Goal: Task Accomplishment & Management: Use online tool/utility

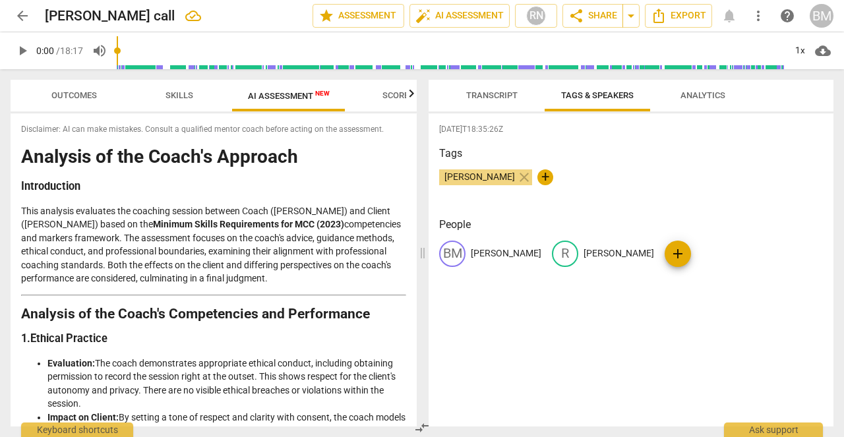
scroll to position [1763, 0]
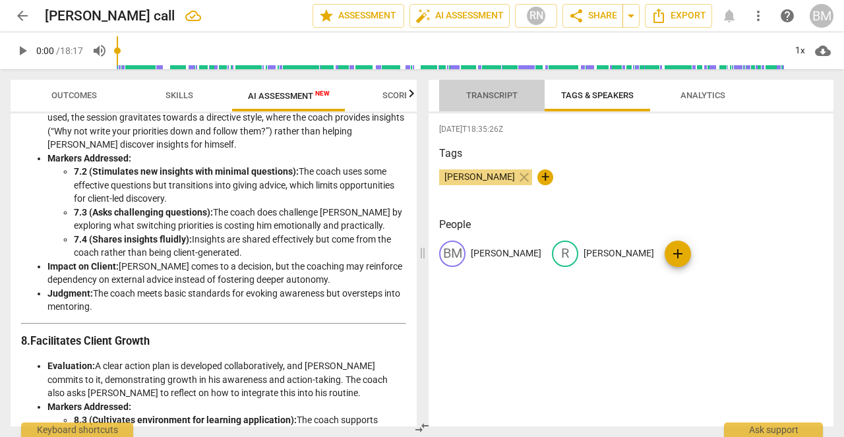
click at [487, 84] on button "Transcript" at bounding box center [492, 96] width 106 height 32
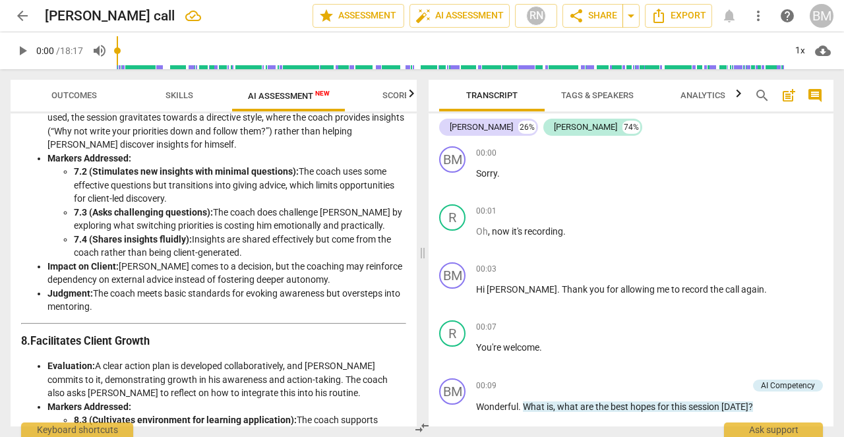
click at [594, 93] on span "Tags & Speakers" at bounding box center [597, 95] width 73 height 10
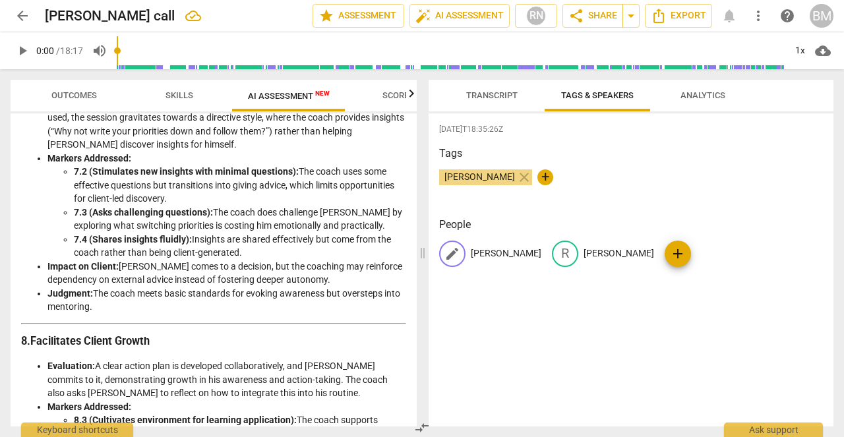
click at [484, 250] on p "[PERSON_NAME]" at bounding box center [506, 254] width 71 height 14
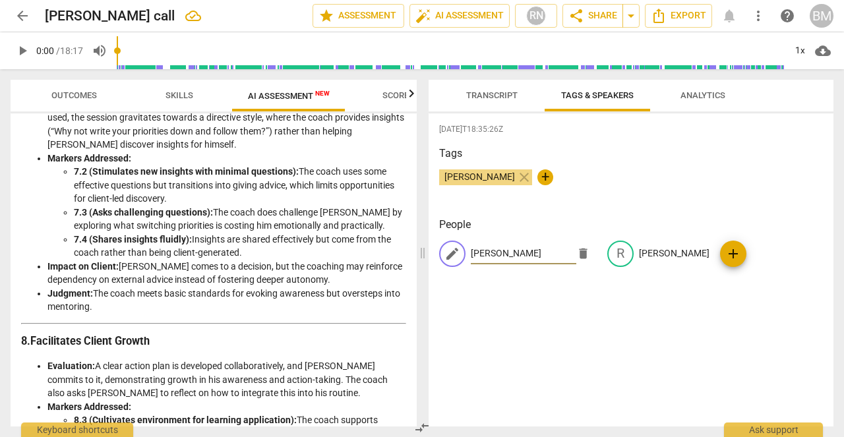
click at [487, 254] on input "[PERSON_NAME]" at bounding box center [524, 253] width 106 height 21
type input "[PERSON_NAME]"
click at [490, 95] on span "Transcript" at bounding box center [491, 95] width 51 height 10
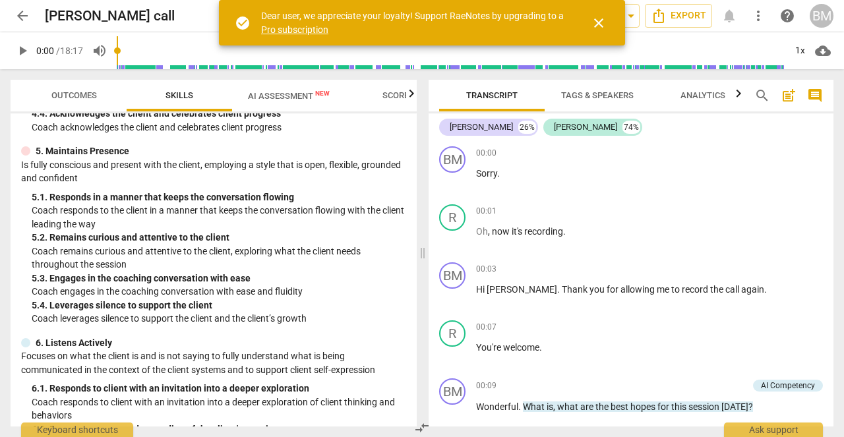
scroll to position [950, 0]
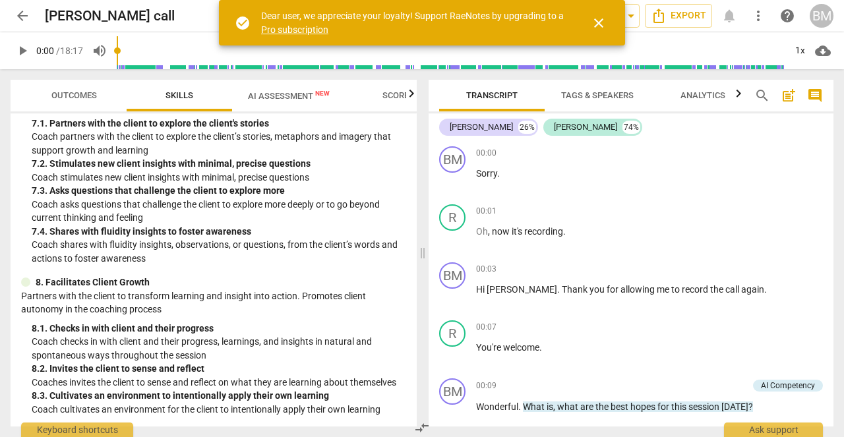
click at [276, 103] on span "AI Assessment New" at bounding box center [288, 96] width 113 height 20
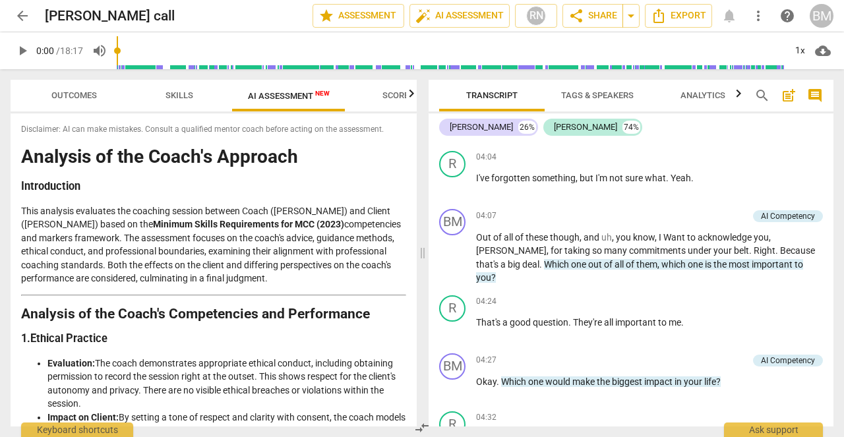
scroll to position [1343, 0]
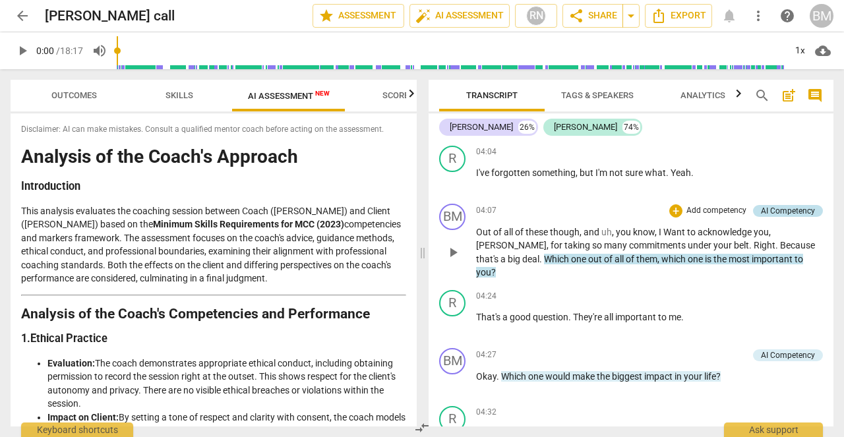
click at [769, 207] on div "AI Competency" at bounding box center [788, 211] width 54 height 12
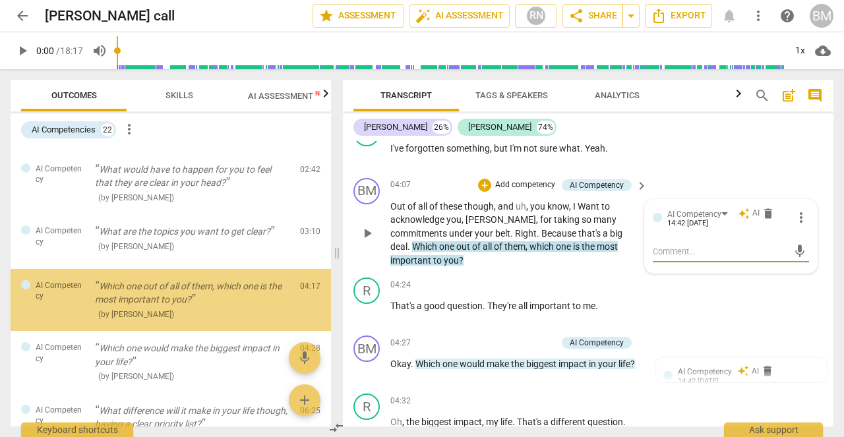
scroll to position [179, 0]
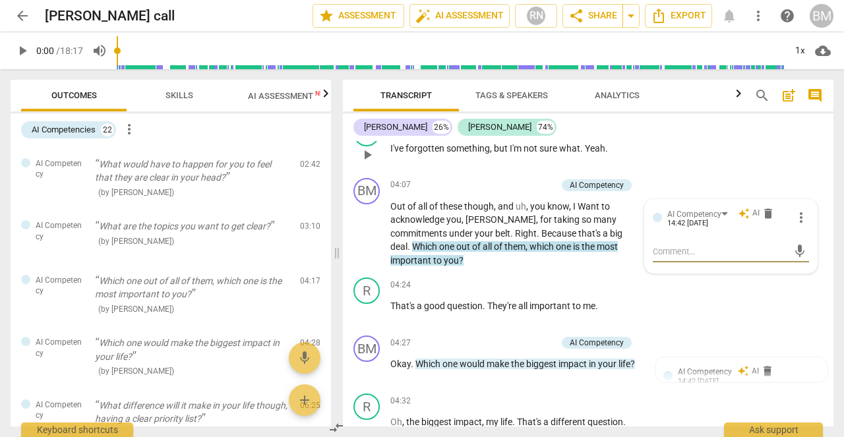
click at [730, 150] on div "R play_arrow pause 04:04 + Add competency keyboard_arrow_right I've forgotten s…" at bounding box center [588, 144] width 491 height 58
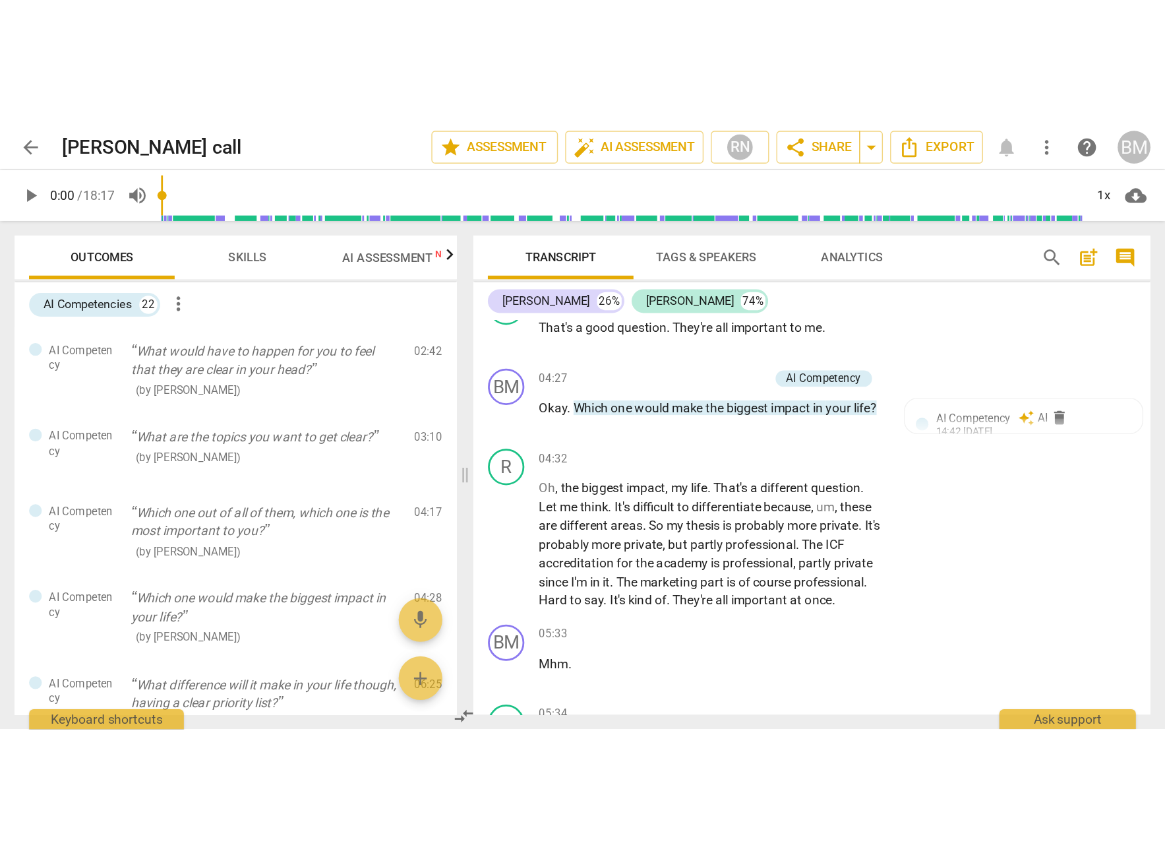
scroll to position [1566, 0]
